Goal: Task Accomplishment & Management: Use online tool/utility

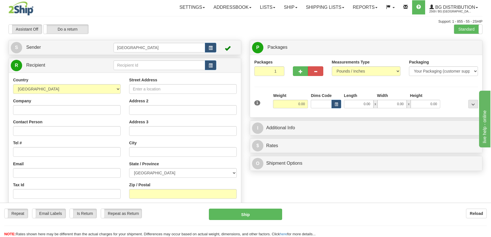
click at [246, 24] on div "Support: 1 - 855 - 55 - 2SHIP" at bounding box center [246, 21] width 474 height 5
click at [247, 21] on div "Support: 1 - 855 - 55 - 2SHIP" at bounding box center [246, 21] width 474 height 5
click at [158, 63] on input "text" at bounding box center [160, 65] width 92 height 10
click at [159, 72] on div "4056" at bounding box center [157, 75] width 85 height 6
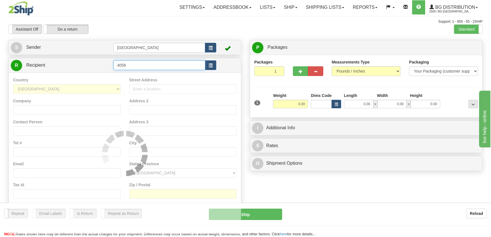
type input "4056"
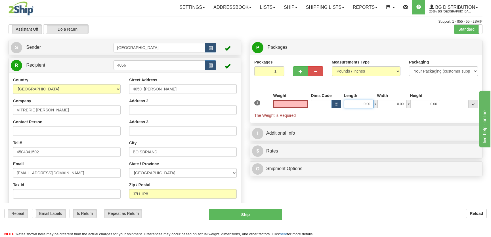
type input "0.00"
click at [366, 104] on input "0.00" at bounding box center [359, 104] width 30 height 9
type input "89.00"
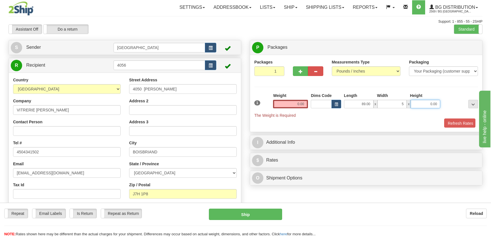
type input "5.00"
click at [306, 105] on div "Weight 0.00" at bounding box center [291, 103] width 38 height 20
type input "5.00"
click at [304, 105] on input "0.00" at bounding box center [290, 104] width 35 height 9
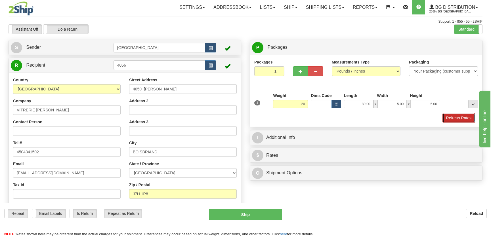
click at [450, 116] on button "Refresh Rates" at bounding box center [459, 118] width 33 height 10
type input "20.00"
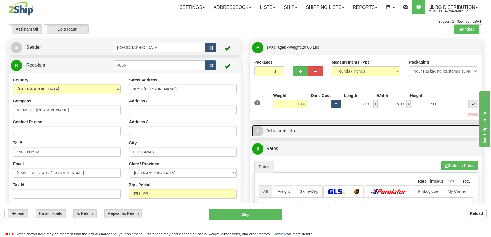
click at [433, 129] on link "I Additional Info" at bounding box center [366, 131] width 228 height 12
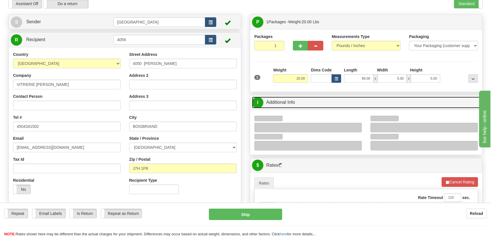
scroll to position [51, 0]
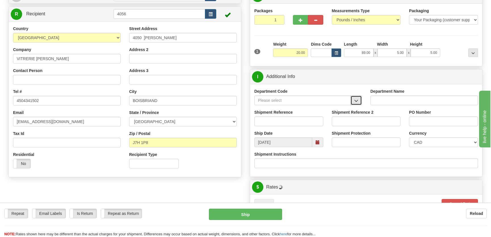
click at [356, 99] on span "button" at bounding box center [356, 101] width 4 height 4
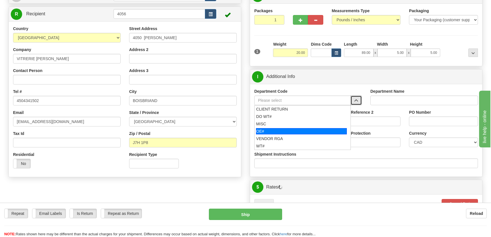
click at [283, 133] on div "OE#" at bounding box center [301, 131] width 91 height 6
type input "OE#"
type input "ORDERS"
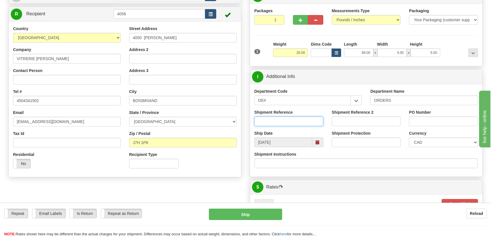
click at [288, 121] on input "Shipment Reference" at bounding box center [288, 122] width 69 height 10
type input "50321540-00,50320515-00"
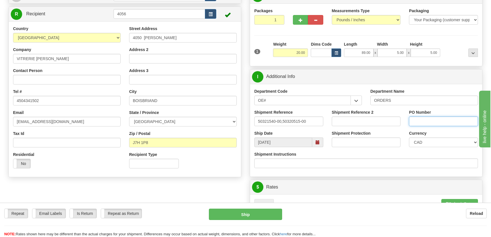
click at [443, 121] on input "PO Number" at bounding box center [443, 122] width 69 height 10
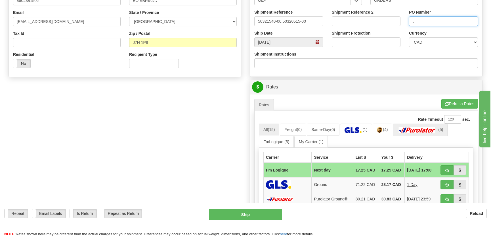
scroll to position [155, 0]
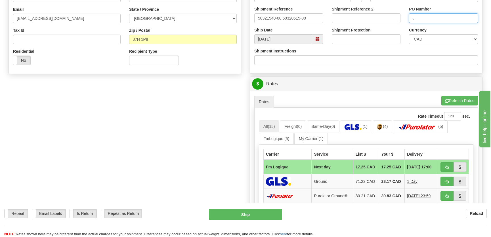
type input "."
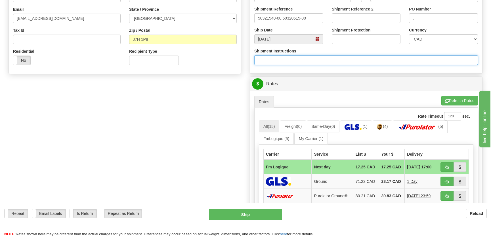
click at [315, 62] on input "Shipment Instructions" at bounding box center [366, 60] width 224 height 10
type input "Longueur 96''"
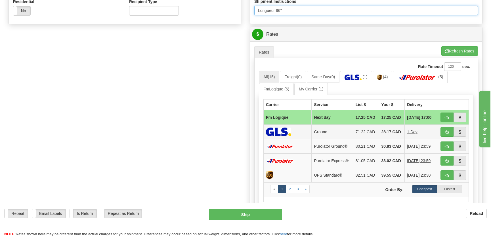
scroll to position [206, 0]
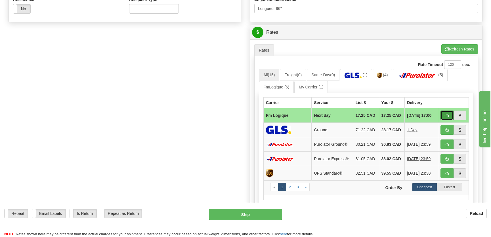
click at [445, 114] on button "button" at bounding box center [447, 116] width 13 height 10
type input "jour"
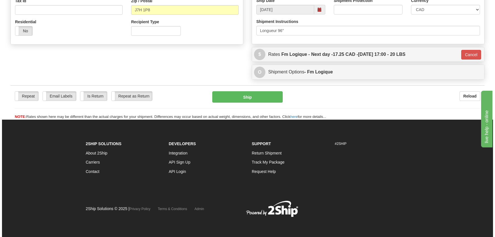
scroll to position [184, 0]
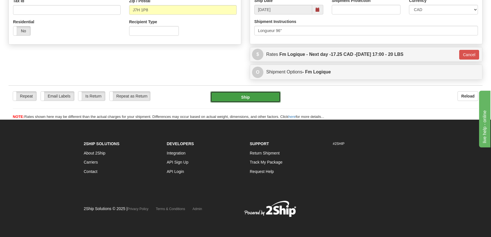
click at [254, 101] on button "Ship" at bounding box center [245, 96] width 70 height 11
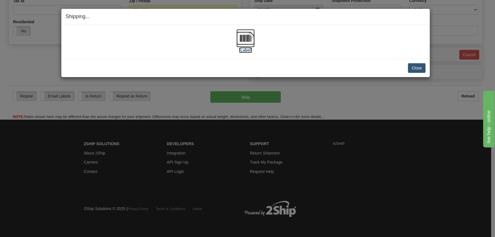
click at [245, 47] on label "[Label]" at bounding box center [245, 50] width 13 height 6
click at [420, 66] on button "Close" at bounding box center [417, 68] width 18 height 10
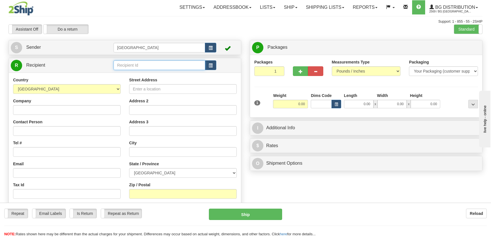
click at [136, 64] on input "text" at bounding box center [160, 65] width 92 height 10
click at [144, 72] on div "9533" at bounding box center [157, 75] width 85 height 6
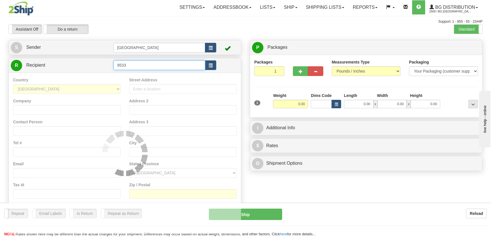
type input "9533"
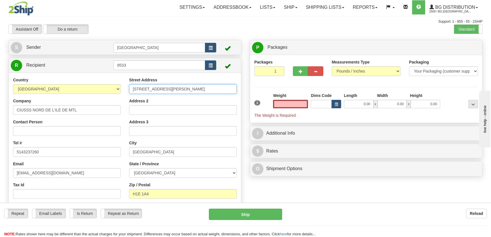
type input "0.00"
drag, startPoint x: 201, startPoint y: 89, endPoint x: 118, endPoint y: 85, distance: 83.9
click at [118, 85] on div "Country AFGHANISTAN ALAND ISLANDS ALBANIA ALGERIA AMERICAN SAMOA ANDORRA ANGOLA…" at bounding box center [125, 150] width 232 height 147
type input "5900 rue de St-Vallier"
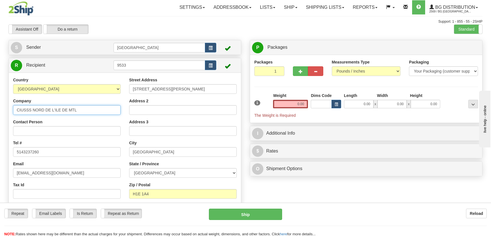
type input "CHSLD Paul-Gouin"
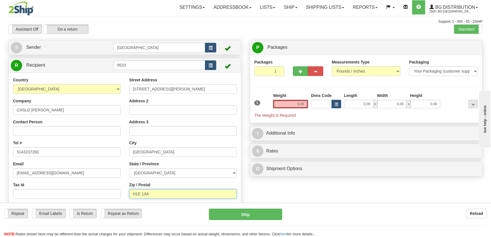
type input "H2S 2P3"
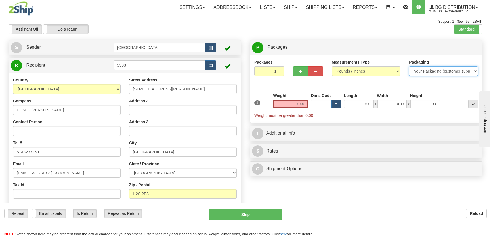
click at [412, 70] on select "Your Packaging (customer supplied) Envelope (carrier supplied) Pack (carrier su…" at bounding box center [443, 71] width 69 height 10
select select "2"
click at [409, 66] on select "Your Packaging (customer supplied) Envelope (carrier supplied) Pack (carrier su…" at bounding box center [443, 71] width 69 height 10
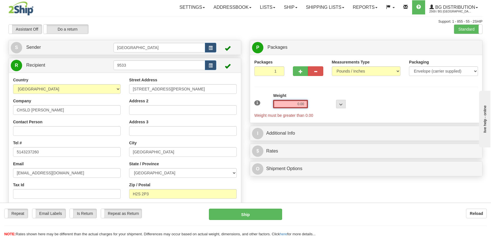
click at [304, 102] on input "0.00" at bounding box center [290, 104] width 35 height 9
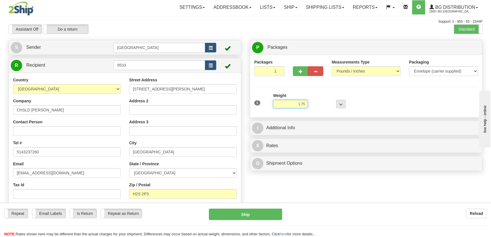
type input "1.75"
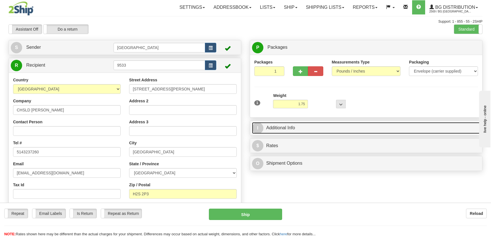
click at [329, 123] on link "I Additional Info" at bounding box center [366, 128] width 228 height 12
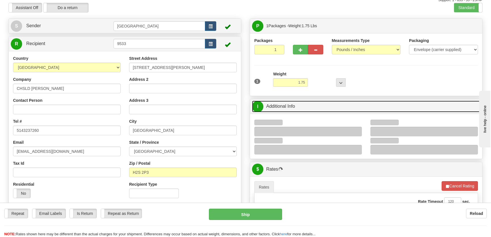
scroll to position [51, 0]
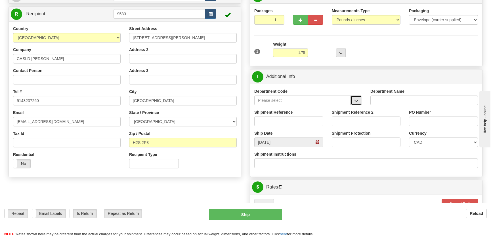
click at [355, 99] on span "button" at bounding box center [356, 101] width 4 height 4
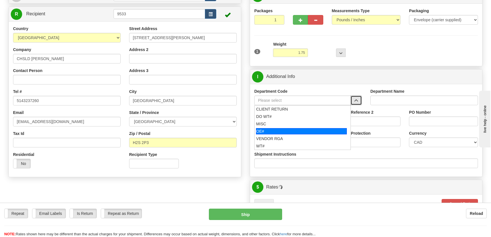
click at [284, 129] on div "OE#" at bounding box center [301, 131] width 91 height 6
type input "OE#"
type input "ORDERS"
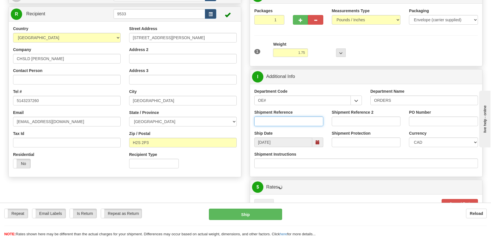
click at [287, 122] on input "Shipment Reference" at bounding box center [288, 122] width 69 height 10
type input "50321749-00,50321749-01"
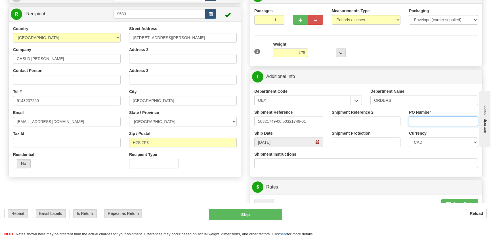
click at [432, 121] on input "PO Number" at bounding box center [443, 122] width 69 height 10
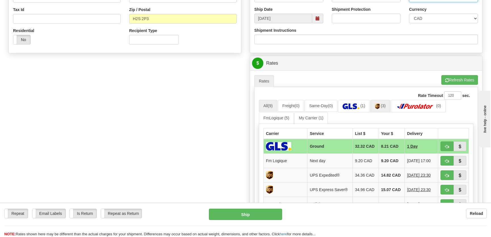
scroll to position [181, 0]
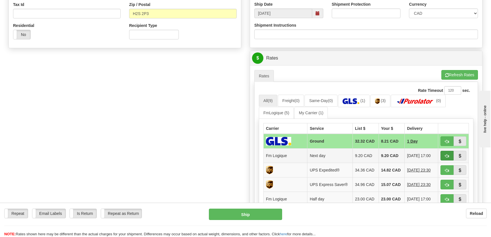
type input "."
click at [448, 155] on span "button" at bounding box center [447, 157] width 4 height 4
type input "jour"
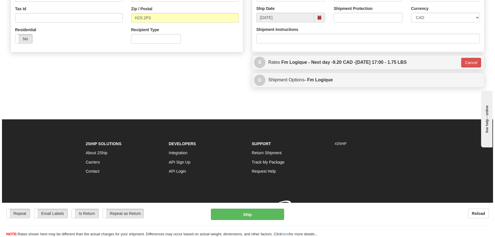
scroll to position [179, 0]
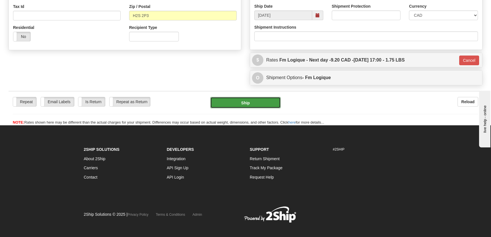
click at [255, 107] on button "Ship" at bounding box center [245, 102] width 70 height 11
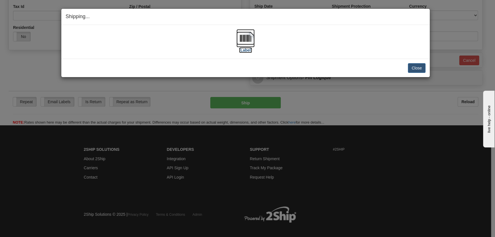
click at [241, 45] on img at bounding box center [246, 38] width 18 height 18
click at [420, 64] on button "Close" at bounding box center [417, 68] width 18 height 10
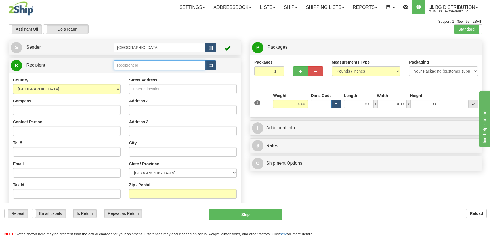
click at [133, 62] on input "text" at bounding box center [160, 65] width 92 height 10
click at [148, 76] on div "9509" at bounding box center [158, 74] width 86 height 6
type input "9509"
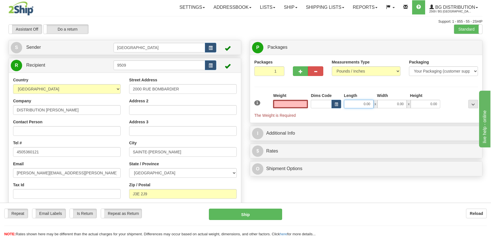
type input "0.00"
click at [367, 105] on input "0.00" at bounding box center [359, 104] width 30 height 9
type input "10.00"
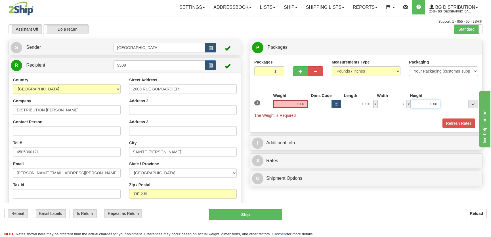
type input "3.00"
click at [288, 108] on div "Weight 0.00" at bounding box center [291, 103] width 38 height 20
click at [290, 99] on div "Weight 0.00" at bounding box center [290, 101] width 35 height 16
click at [295, 116] on span "The Weight is Required" at bounding box center [274, 115] width 41 height 5
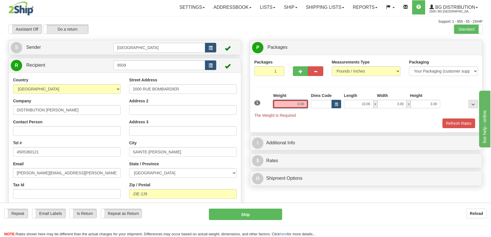
click at [295, 105] on input "0.00" at bounding box center [290, 104] width 35 height 9
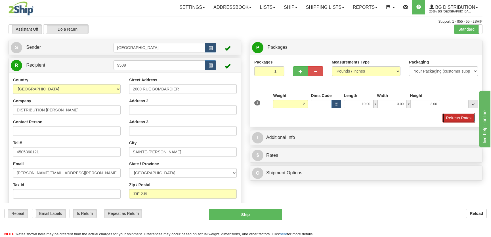
type input "2.00"
click at [462, 118] on button "Refresh Rates" at bounding box center [459, 118] width 33 height 10
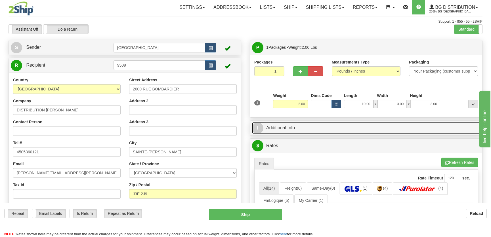
click at [343, 130] on link "I Additional Info" at bounding box center [366, 128] width 228 height 12
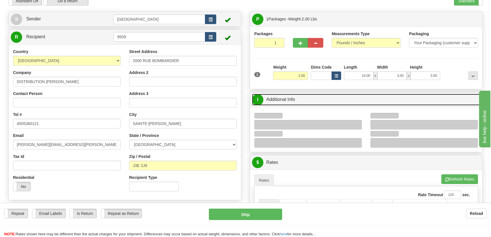
scroll to position [77, 0]
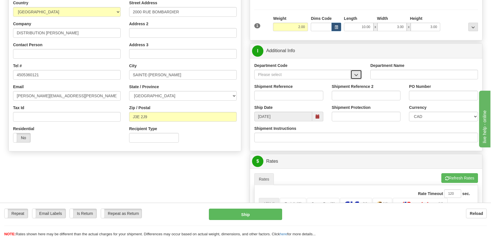
click at [356, 73] on span "button" at bounding box center [356, 75] width 4 height 4
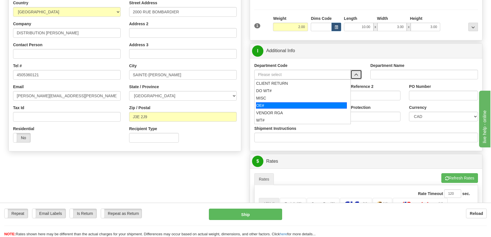
click at [286, 104] on div "OE#" at bounding box center [301, 106] width 91 height 6
type input "OE#"
type input "ORDERS"
click at [290, 97] on input "Shipment Reference" at bounding box center [288, 96] width 69 height 10
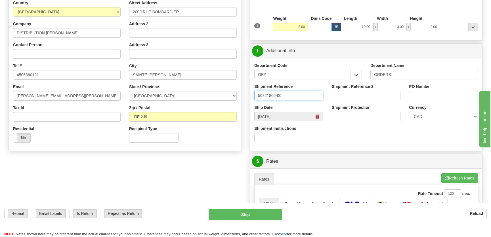
type input "50321866-00"
click at [442, 93] on input "PO Number" at bounding box center [443, 96] width 69 height 10
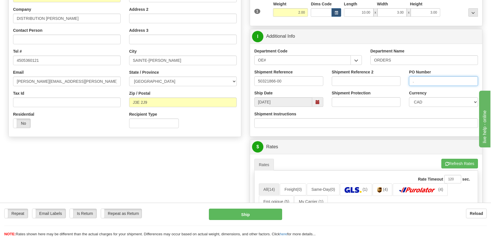
scroll to position [181, 0]
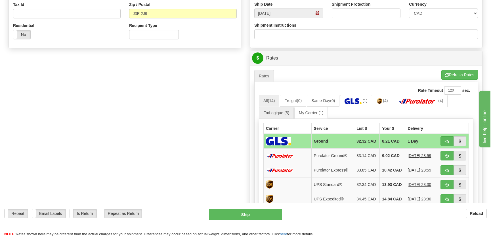
type input "."
click at [279, 113] on link "FmLogique (5)" at bounding box center [276, 113] width 35 height 12
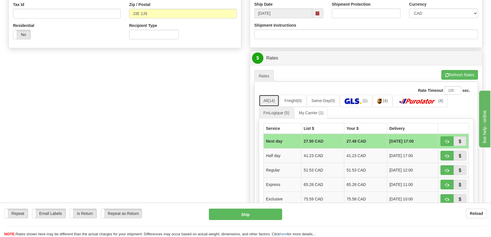
click at [272, 102] on span "(14)" at bounding box center [271, 101] width 7 height 5
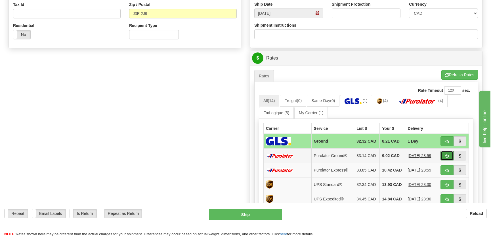
click at [444, 155] on button "button" at bounding box center [447, 156] width 13 height 10
type input "260"
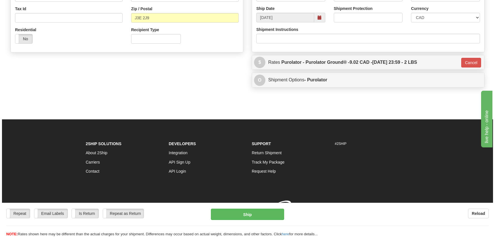
scroll to position [179, 0]
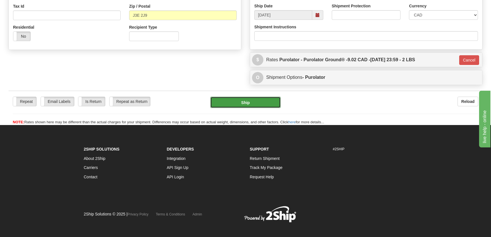
click at [239, 99] on button "Ship" at bounding box center [245, 102] width 70 height 11
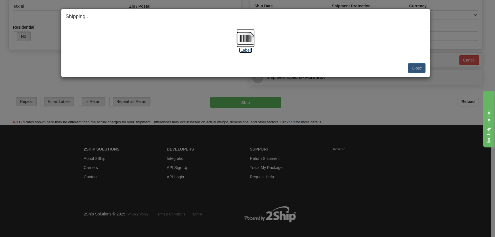
click at [252, 37] on img at bounding box center [246, 38] width 18 height 18
click at [409, 68] on button "Close" at bounding box center [417, 68] width 18 height 10
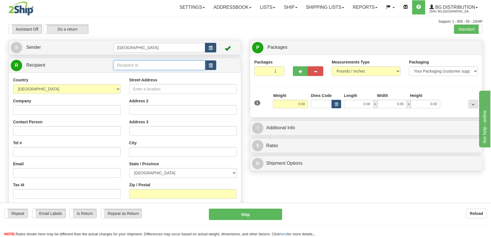
click at [144, 66] on input "text" at bounding box center [160, 65] width 92 height 10
click at [140, 72] on div "4127" at bounding box center [158, 74] width 86 height 6
type input "4127"
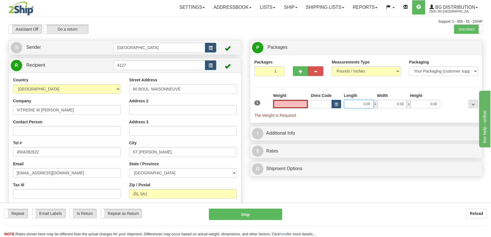
type input "0.00"
click at [360, 101] on input "0.00" at bounding box center [359, 104] width 30 height 9
type input "17.00"
type input "7.00"
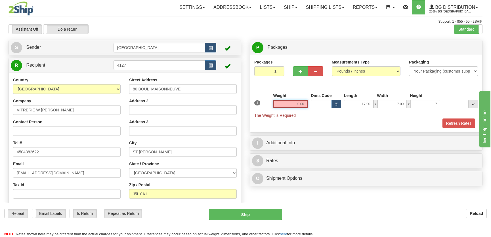
type input "7.00"
click at [305, 102] on input "0.00" at bounding box center [290, 104] width 35 height 9
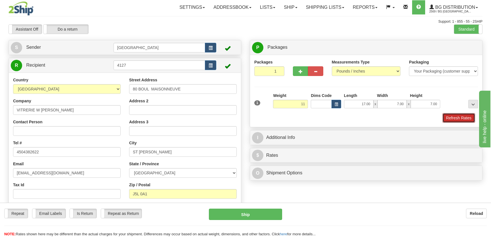
click at [448, 118] on button "Refresh Rates" at bounding box center [459, 118] width 33 height 10
type input "11.00"
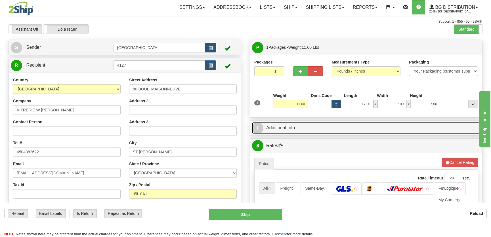
click at [434, 122] on link "I Additional Info" at bounding box center [366, 128] width 228 height 12
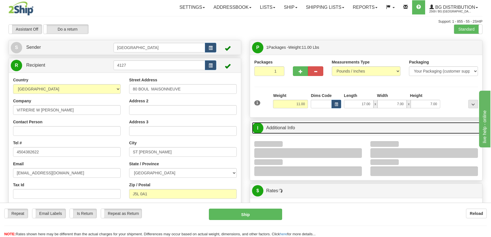
scroll to position [51, 0]
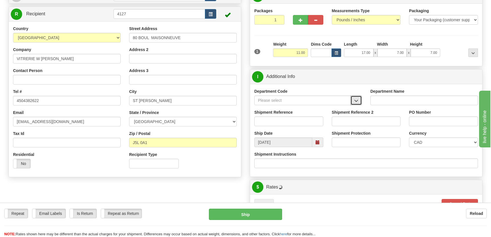
click at [360, 101] on button "button" at bounding box center [356, 101] width 11 height 10
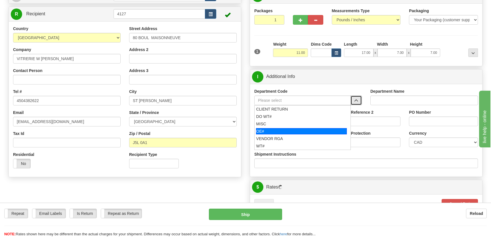
click at [295, 131] on div "OE#" at bounding box center [301, 131] width 91 height 6
type input "OE#"
type input "ORDERS"
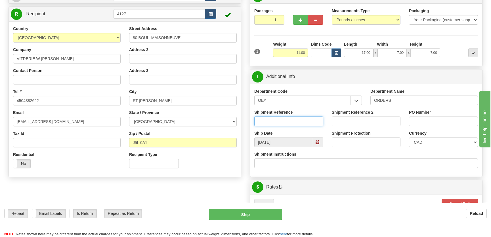
click at [295, 121] on input "Shipment Reference" at bounding box center [288, 122] width 69 height 10
type input "50322605-00"
click at [442, 123] on input "PO Number" at bounding box center [443, 122] width 69 height 10
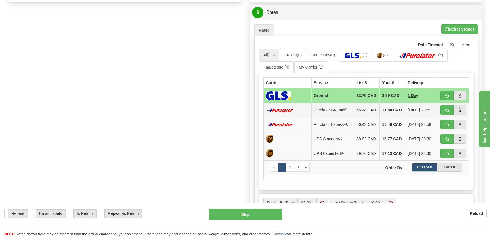
scroll to position [232, 0]
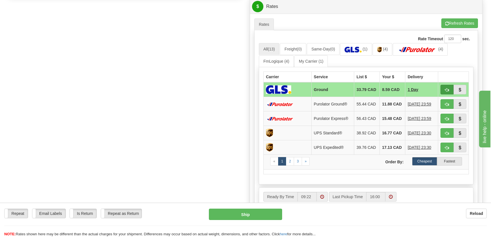
type input "."
click at [447, 91] on span "button" at bounding box center [447, 90] width 4 height 4
type input "1"
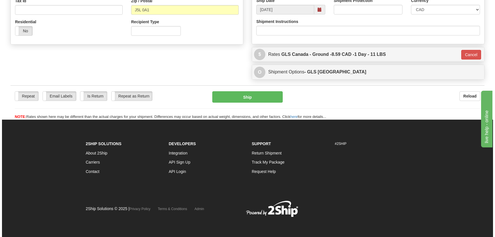
scroll to position [184, 0]
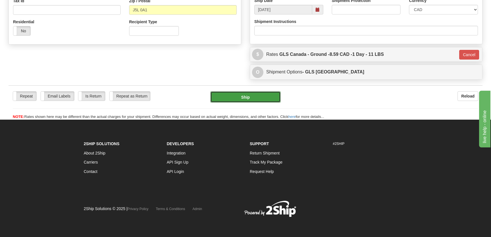
click at [254, 99] on button "Ship" at bounding box center [245, 96] width 70 height 11
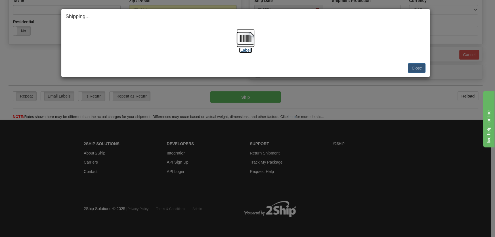
click at [246, 48] on label "[Label]" at bounding box center [245, 50] width 13 height 6
click at [416, 68] on button "Close" at bounding box center [417, 68] width 18 height 10
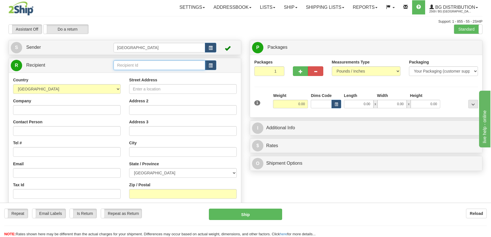
click at [126, 61] on input "text" at bounding box center [160, 65] width 92 height 10
click at [135, 76] on div "1224" at bounding box center [158, 74] width 86 height 6
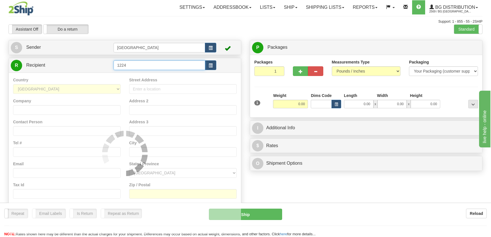
type input "1224"
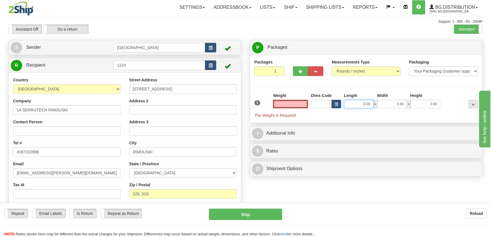
type input "0.00"
click at [359, 105] on input "0.00" at bounding box center [359, 104] width 30 height 9
type input "10.00"
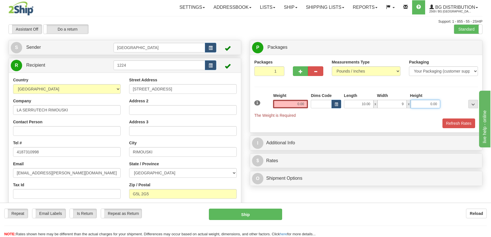
type input "9.00"
type input "8.00"
click at [289, 102] on input "0.00" at bounding box center [290, 104] width 35 height 9
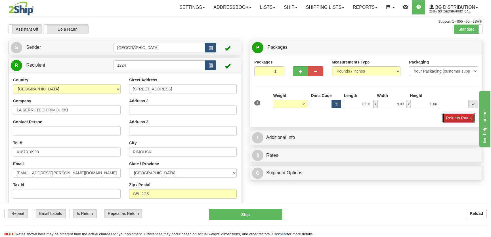
click at [471, 114] on button "Refresh Rates" at bounding box center [459, 118] width 33 height 10
type input "2.00"
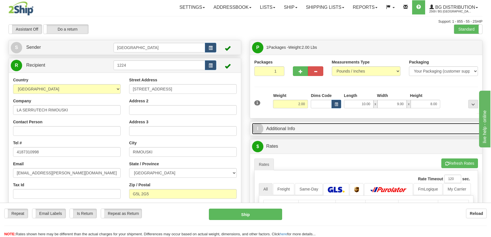
click at [408, 130] on link "I Additional Info" at bounding box center [366, 129] width 228 height 12
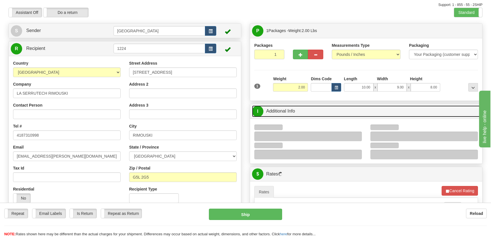
scroll to position [26, 0]
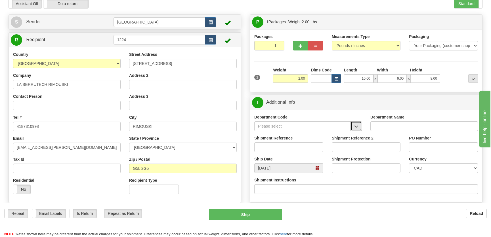
click at [357, 123] on button "button" at bounding box center [356, 127] width 11 height 10
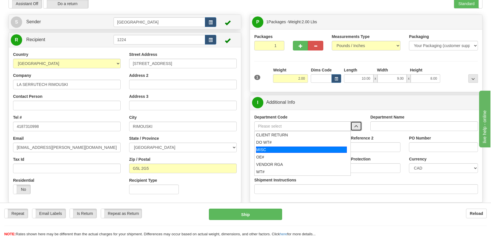
click at [289, 154] on li "OE#" at bounding box center [303, 157] width 96 height 7
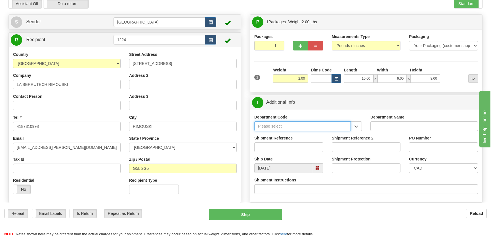
type input "OE#"
type input "ORDERS"
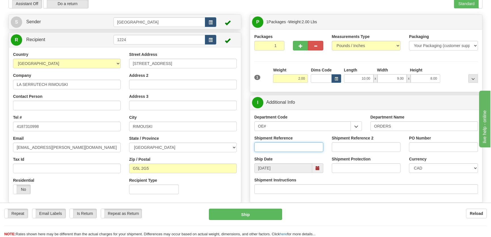
click at [292, 147] on input "Shipment Reference" at bounding box center [288, 148] width 69 height 10
type input "50320849-01"
click at [414, 145] on input "PO Number" at bounding box center [443, 148] width 69 height 10
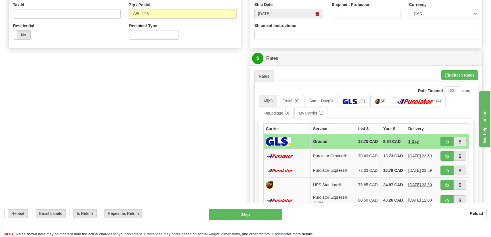
scroll to position [181, 0]
type input "."
click at [445, 140] on button "button" at bounding box center [447, 142] width 13 height 10
type input "1"
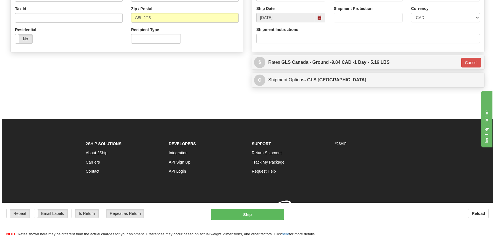
scroll to position [179, 0]
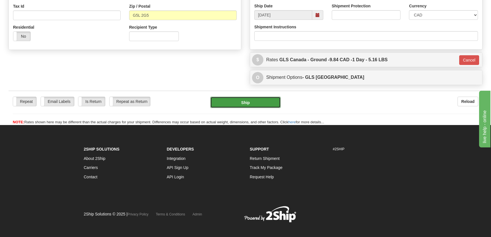
click at [276, 103] on button "Ship" at bounding box center [245, 102] width 70 height 11
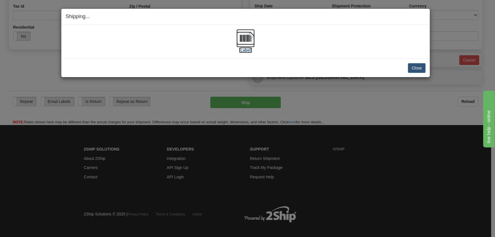
click at [240, 40] on img at bounding box center [246, 38] width 18 height 18
click at [415, 65] on button "Close" at bounding box center [417, 68] width 18 height 10
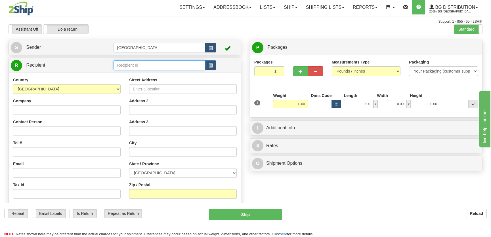
click at [148, 68] on input "text" at bounding box center [160, 65] width 92 height 10
